Goal: Information Seeking & Learning: Check status

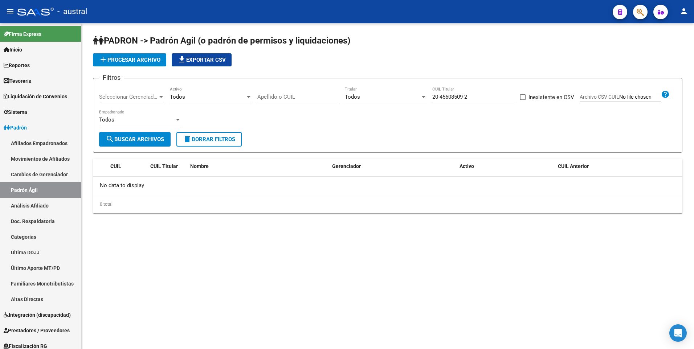
click at [479, 100] on div "20-45608509-2 CUIL Titular" at bounding box center [473, 95] width 82 height 16
click at [479, 97] on input "20-45608509-2" at bounding box center [473, 97] width 82 height 7
drag, startPoint x: 479, startPoint y: 97, endPoint x: 431, endPoint y: 96, distance: 48.3
click at [431, 96] on div "Filtros Seleccionar Gerenciador Seleccionar Gerenciador Todos Activo Apellido o…" at bounding box center [387, 108] width 577 height 48
paste input "1955772-3"
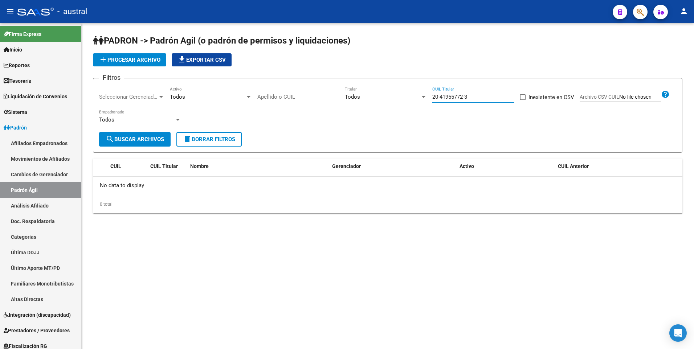
click at [143, 135] on button "search Buscar Archivos" at bounding box center [134, 139] width 71 height 15
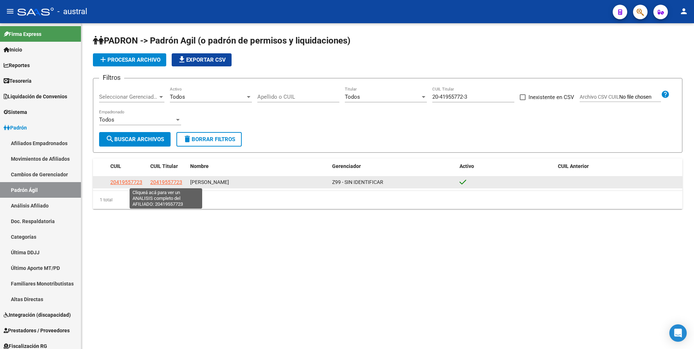
click at [166, 181] on span "20419557723" at bounding box center [166, 182] width 32 height 6
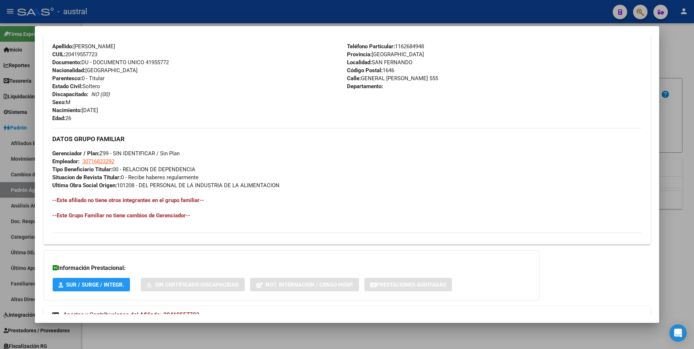
scroll to position [280, 0]
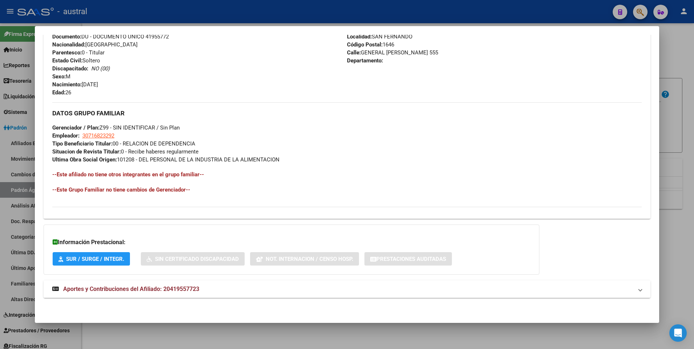
click at [137, 287] on span "Aportes y Contribuciones del Afiliado: 20419557723" at bounding box center [131, 289] width 136 height 7
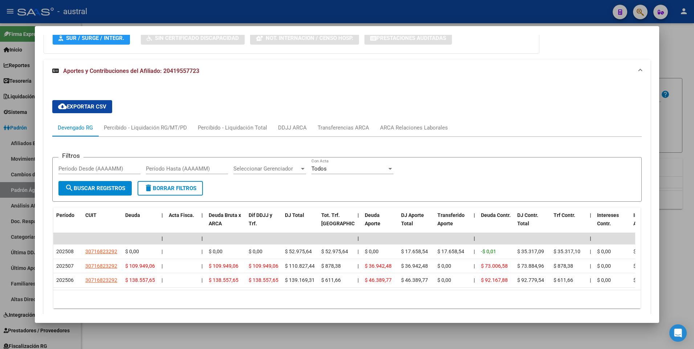
scroll to position [534, 0]
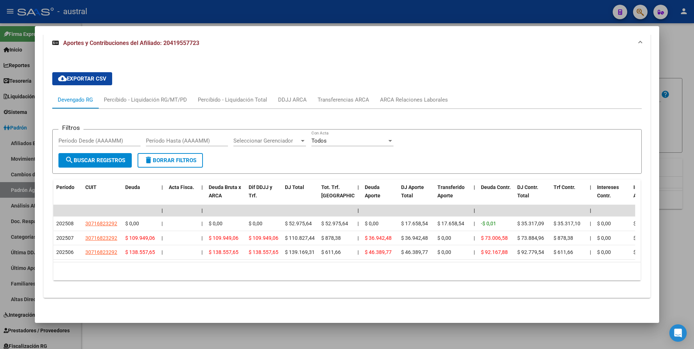
click at [682, 45] on div at bounding box center [347, 174] width 694 height 349
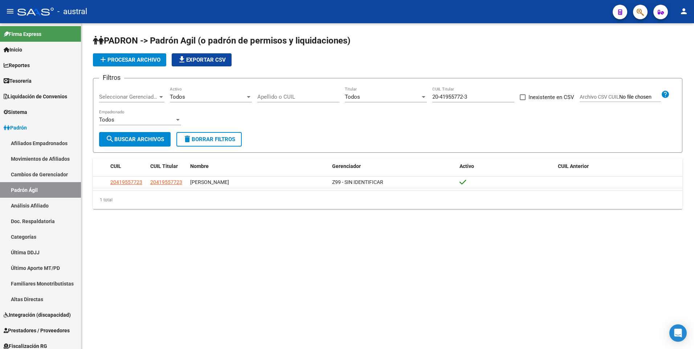
click at [471, 95] on input "20-41955772-3" at bounding box center [473, 97] width 82 height 7
type input "2"
paste input "27-94109310-3"
type input "27-94109310-3"
click at [153, 137] on span "search Buscar Archivos" at bounding box center [135, 139] width 58 height 7
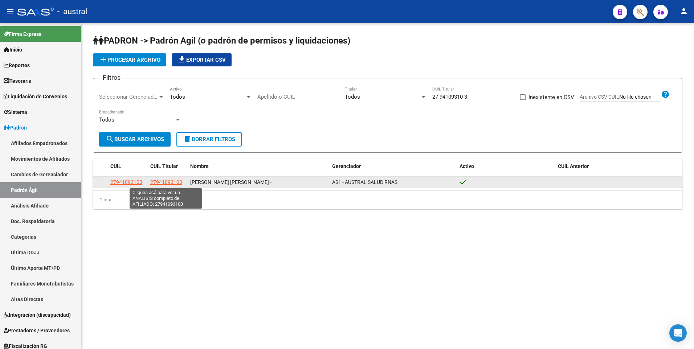
click at [171, 181] on span "27941093103" at bounding box center [166, 182] width 32 height 6
type textarea "27941093103"
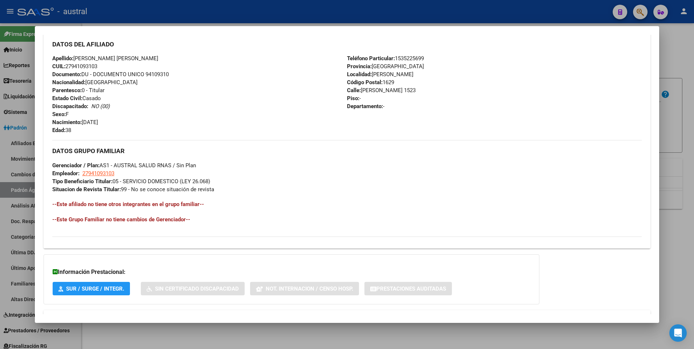
scroll to position [272, 0]
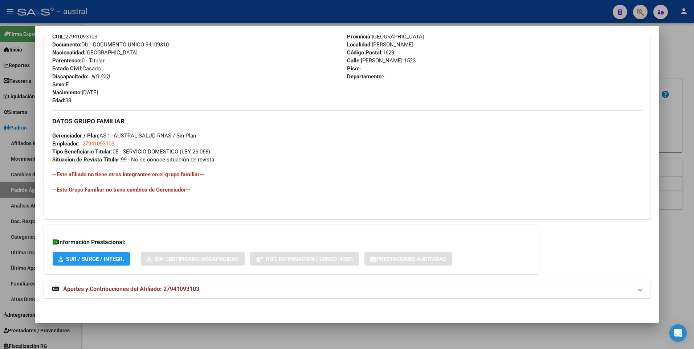
click at [191, 288] on span "Aportes y Contribuciones del Afiliado: 27941093103" at bounding box center [131, 289] width 136 height 7
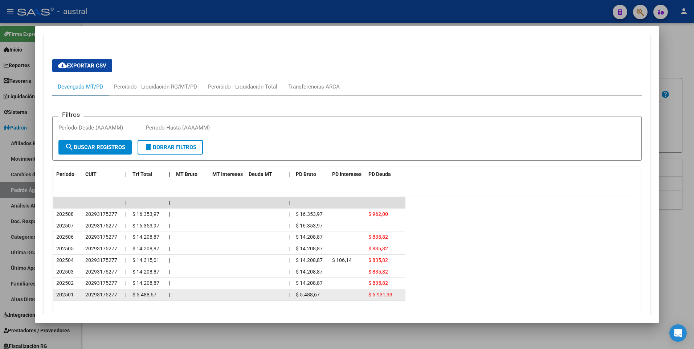
scroll to position [575, 0]
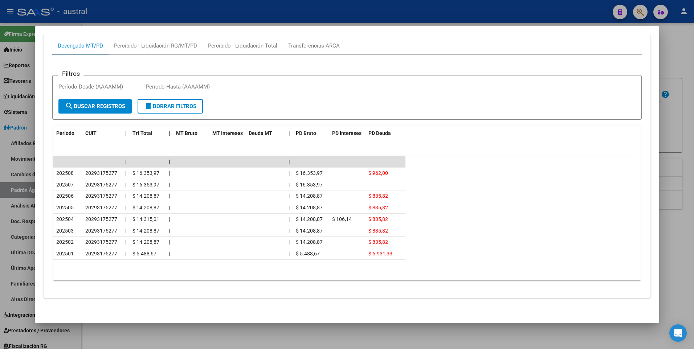
click at [677, 52] on div at bounding box center [347, 174] width 694 height 349
